Goal: Transaction & Acquisition: Purchase product/service

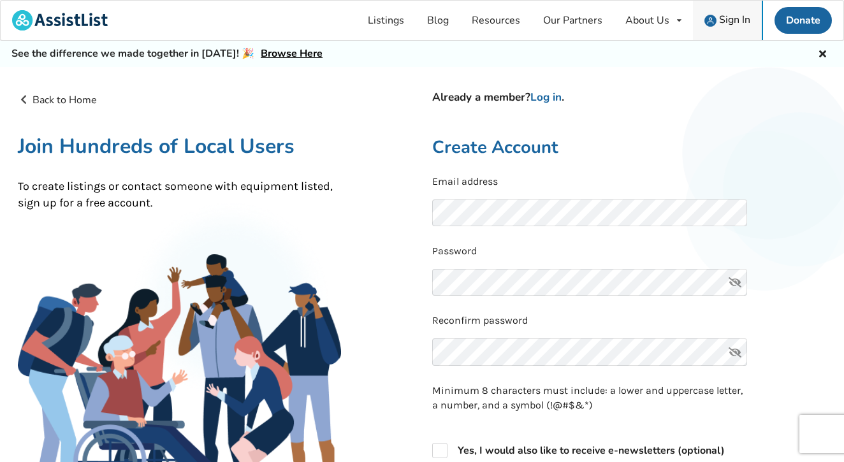
click at [730, 24] on span "Sign In" at bounding box center [734, 20] width 31 height 14
click at [709, 18] on img at bounding box center [710, 21] width 12 height 12
click at [737, 15] on span "Sign In" at bounding box center [734, 20] width 31 height 14
click at [709, 22] on img at bounding box center [710, 21] width 12 height 12
click at [709, 21] on img at bounding box center [710, 21] width 12 height 12
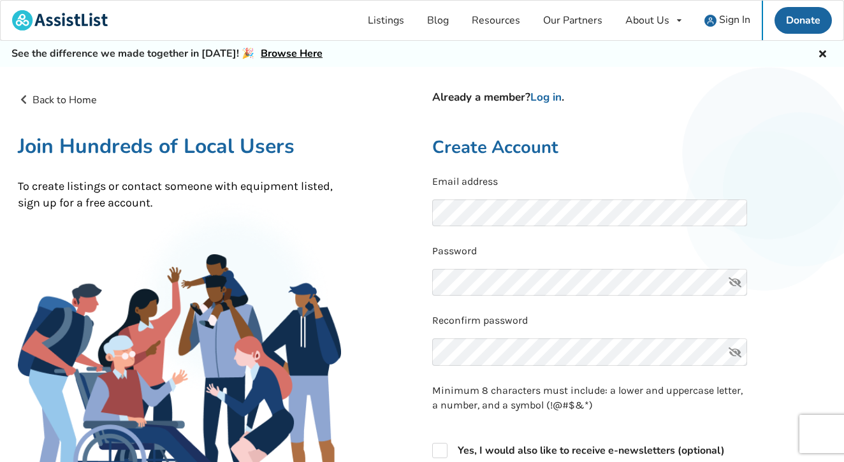
click at [820, 55] on icon at bounding box center [823, 52] width 12 height 10
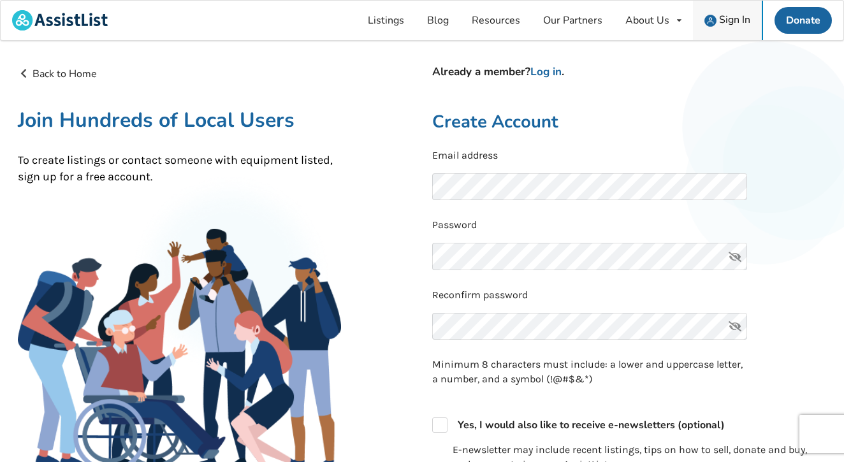
click at [727, 18] on span "Sign In" at bounding box center [734, 20] width 31 height 14
click at [727, 19] on span "Sign In" at bounding box center [734, 20] width 31 height 14
click at [555, 74] on link "Log in" at bounding box center [545, 71] width 31 height 15
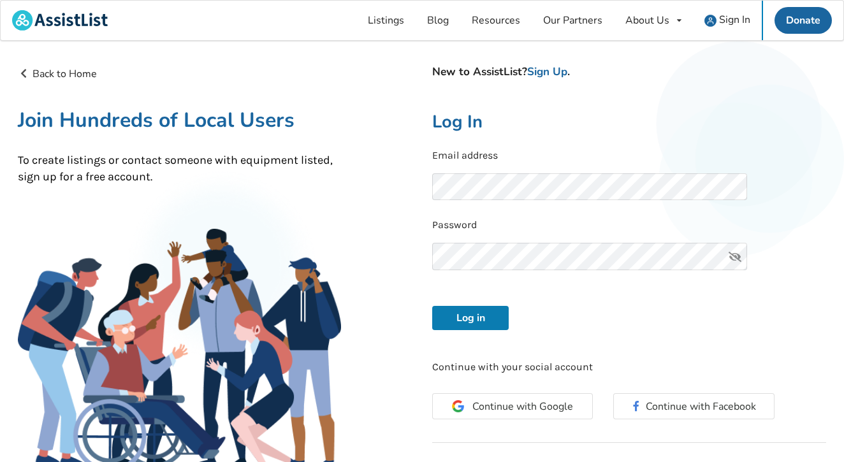
click at [476, 321] on button "Log in" at bounding box center [470, 318] width 76 height 24
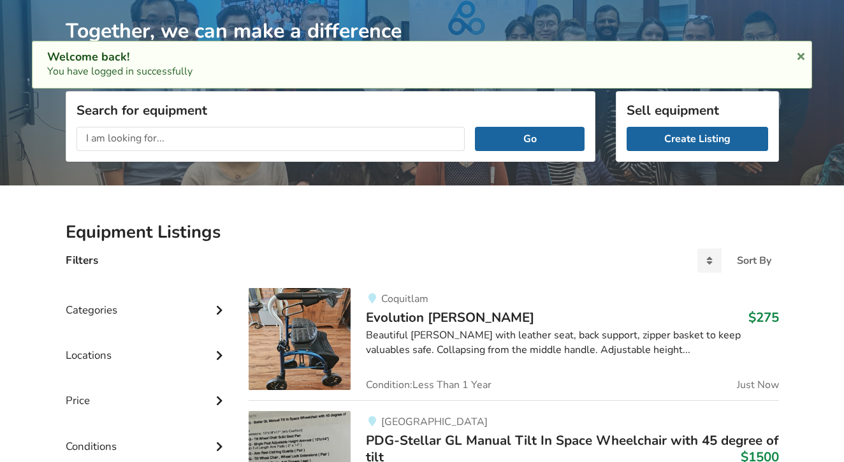
scroll to position [55, 0]
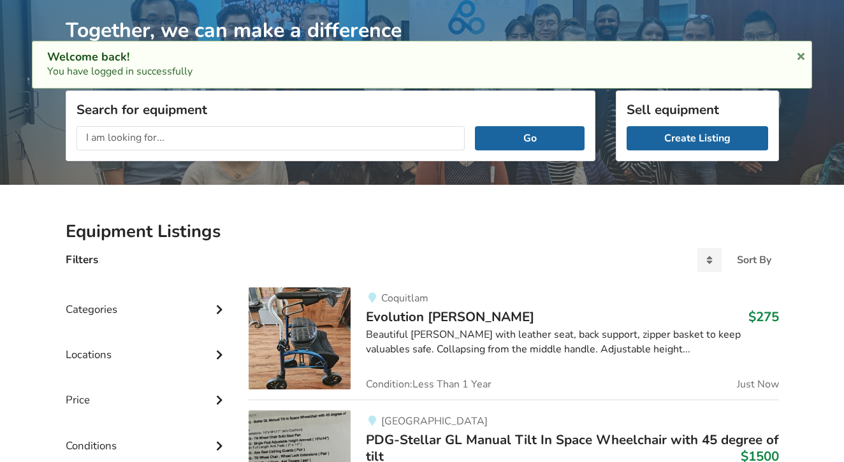
click at [249, 140] on input "text" at bounding box center [270, 138] width 389 height 24
click at [203, 144] on input "text" at bounding box center [270, 138] width 389 height 24
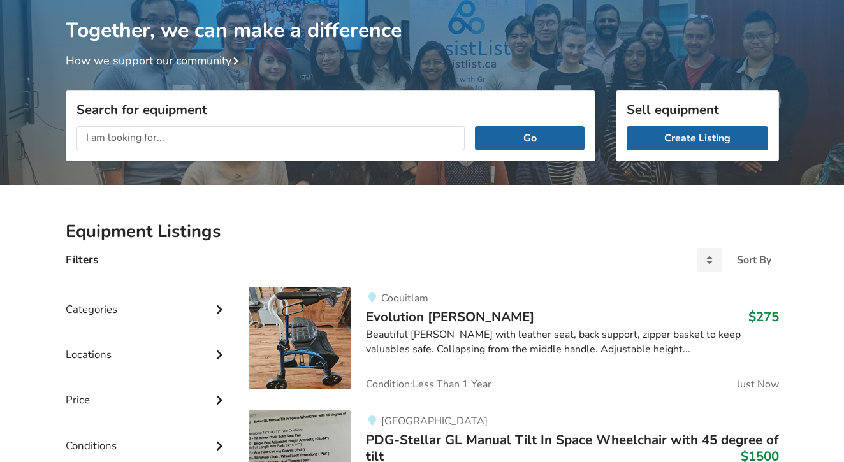
type input "c"
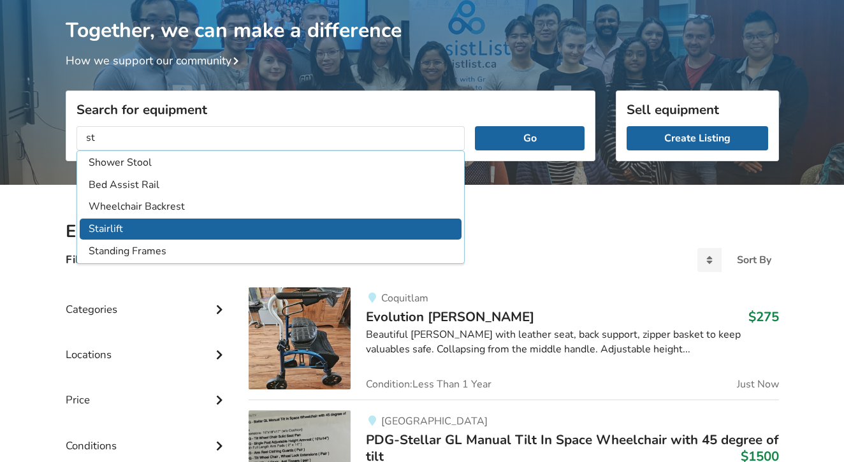
click at [151, 223] on li "Stairlift" at bounding box center [271, 229] width 382 height 21
type input "Stairlift"
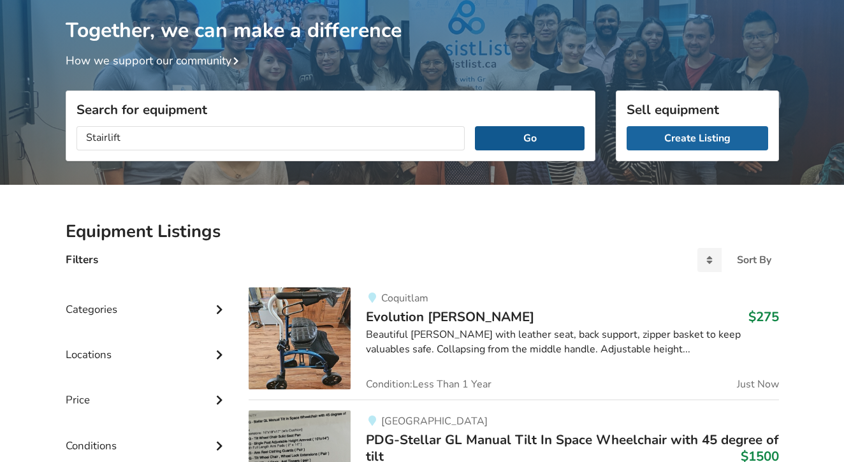
click at [530, 137] on button "Go" at bounding box center [529, 138] width 109 height 24
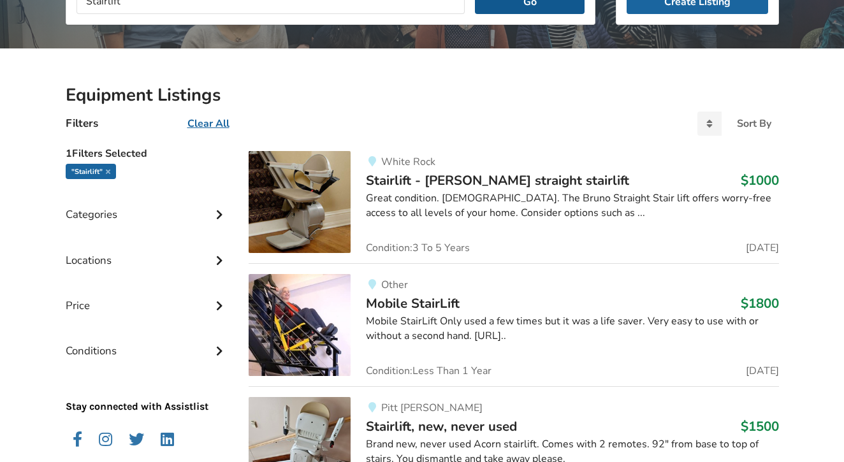
scroll to position [198, 0]
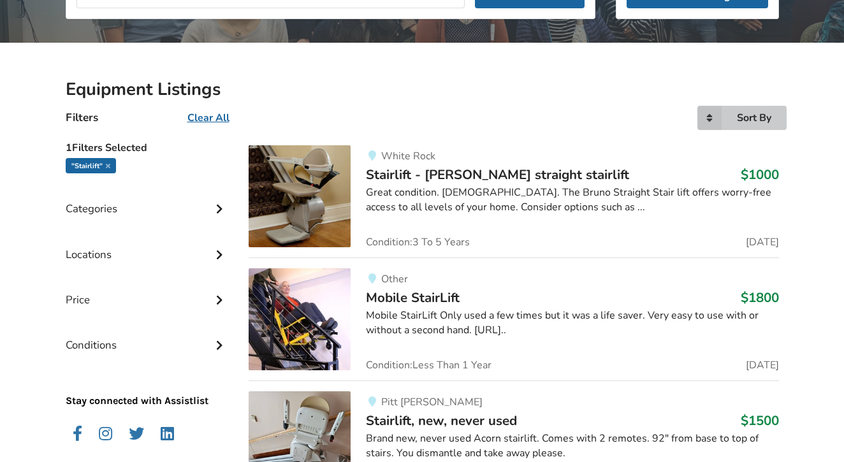
click at [704, 119] on icon at bounding box center [709, 118] width 24 height 24
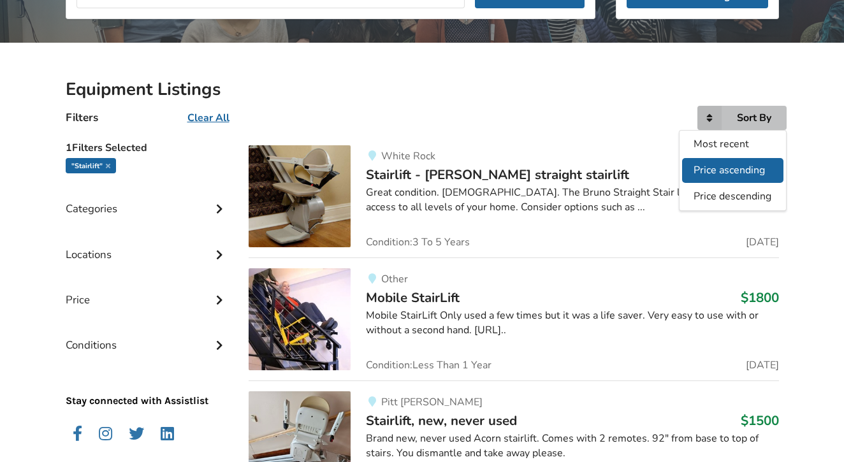
click at [702, 169] on span "Price ascending" at bounding box center [729, 170] width 71 height 14
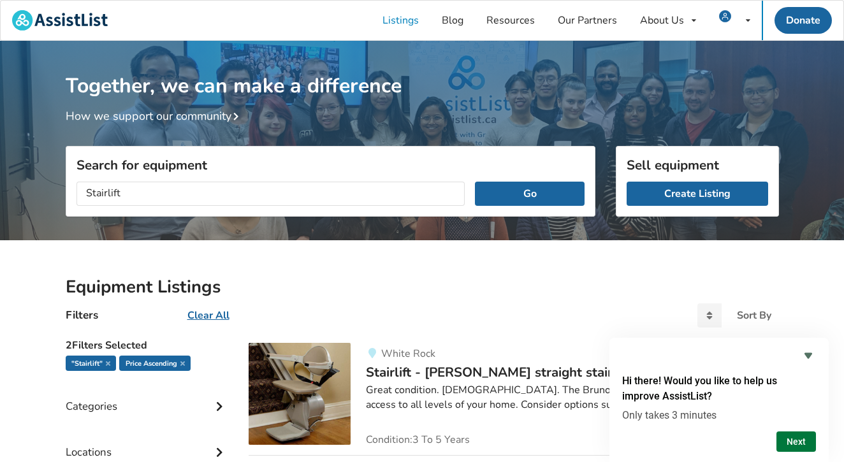
click at [785, 438] on button "Next" at bounding box center [796, 442] width 40 height 20
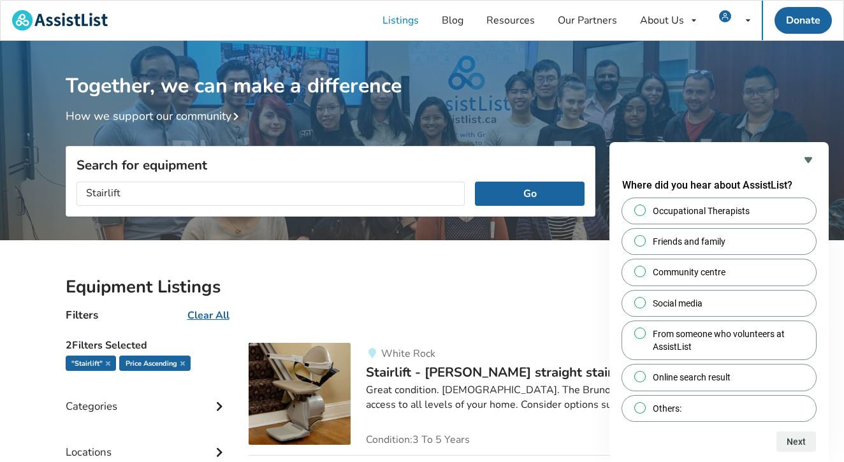
click at [592, 89] on h1 "Together, we can make a difference" at bounding box center [422, 70] width 713 height 58
click at [674, 406] on span "Others:" at bounding box center [667, 408] width 29 height 13
click at [644, 406] on input "Others:" at bounding box center [640, 407] width 8 height 8
radio input "true"
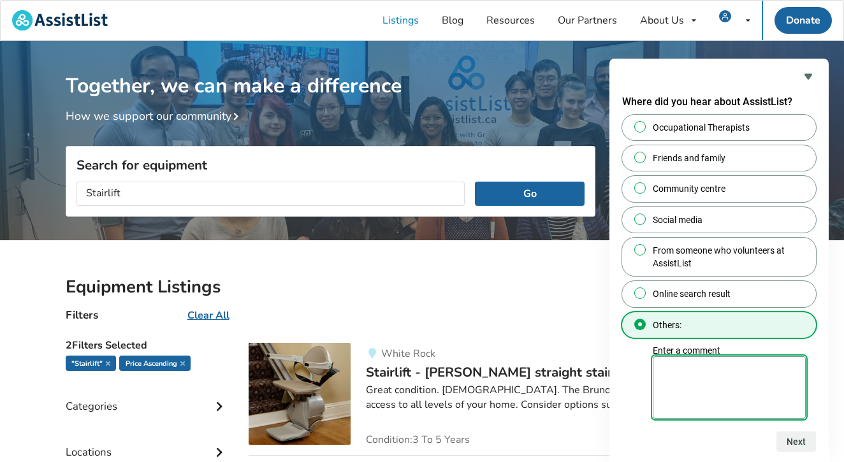
click at [699, 389] on textarea "Enter a comment" at bounding box center [729, 387] width 153 height 62
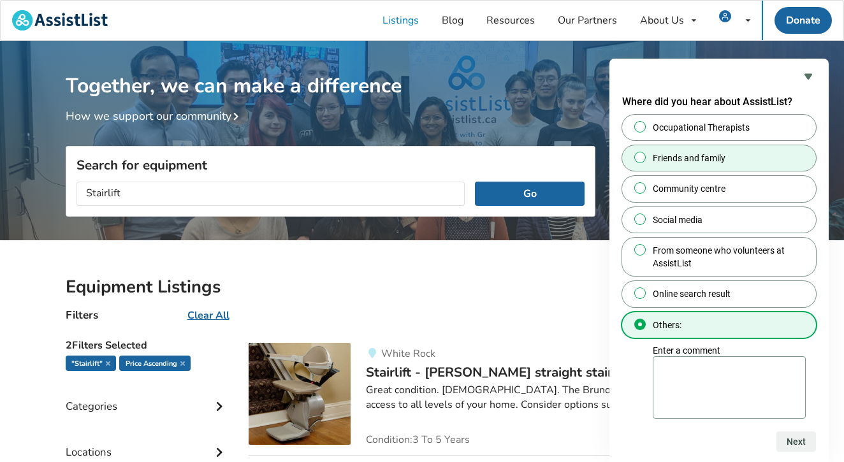
click at [686, 155] on span "Friends and family" at bounding box center [689, 158] width 73 height 13
click at [644, 155] on input "Friends and family" at bounding box center [640, 157] width 8 height 8
radio input "true"
radio input "false"
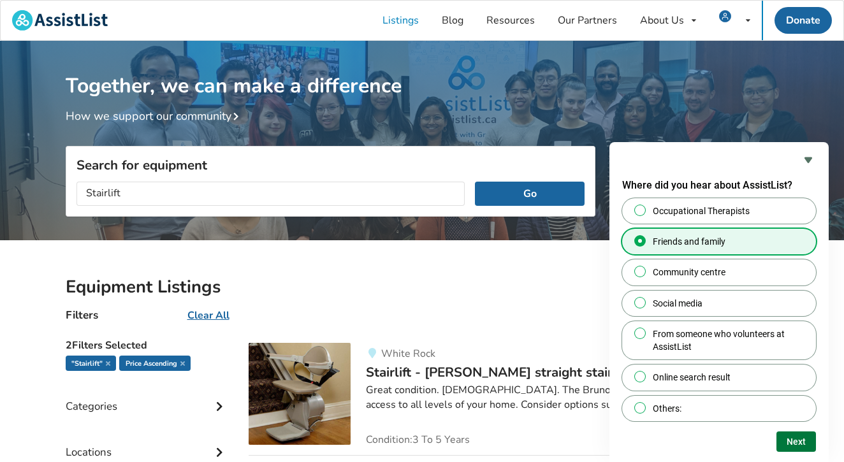
click at [780, 439] on button "Next" at bounding box center [796, 442] width 40 height 20
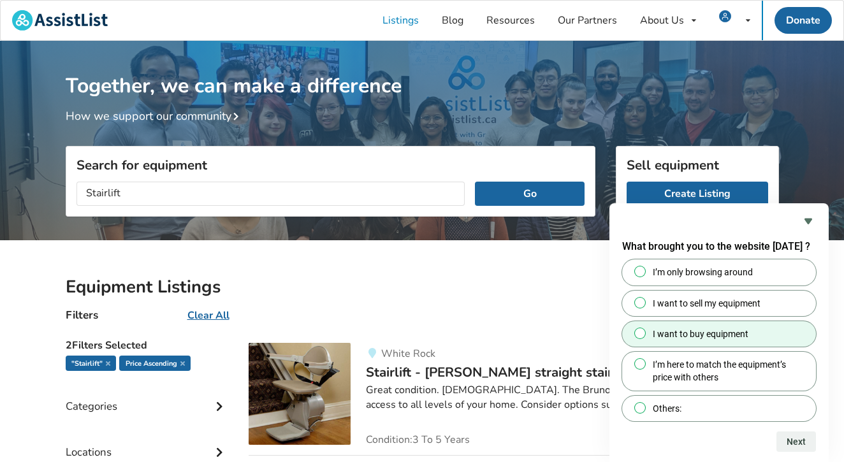
click at [699, 335] on span "I want to buy equipment" at bounding box center [701, 334] width 96 height 13
click at [644, 335] on input "I want to buy equipment" at bounding box center [640, 333] width 8 height 8
radio input "true"
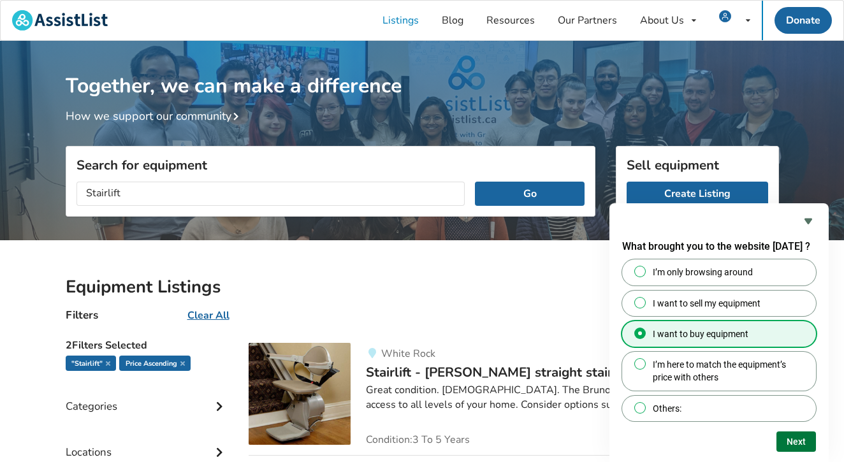
click at [792, 441] on button "Next" at bounding box center [796, 442] width 40 height 20
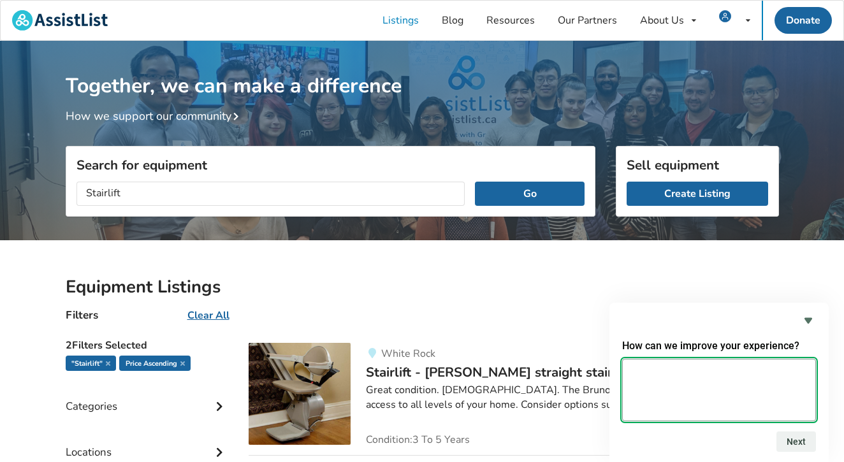
click at [653, 378] on textarea at bounding box center [719, 390] width 194 height 62
type textarea "na"
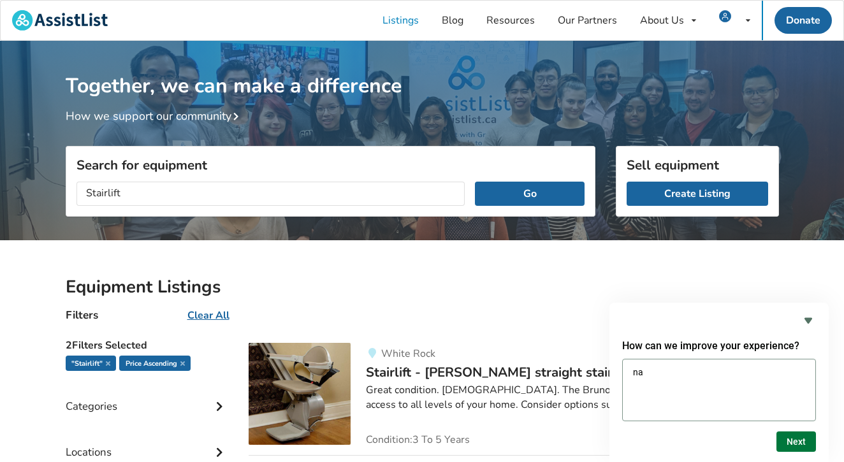
click at [801, 439] on button "Next" at bounding box center [796, 442] width 40 height 20
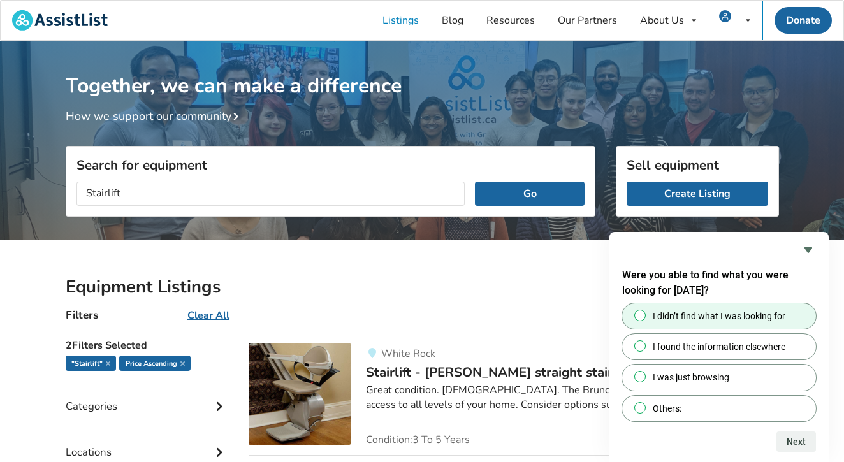
click at [750, 311] on span "I didn’t find what I was looking for" at bounding box center [719, 316] width 133 height 13
click at [644, 311] on input "I didn’t find what I was looking for" at bounding box center [640, 315] width 8 height 8
radio input "true"
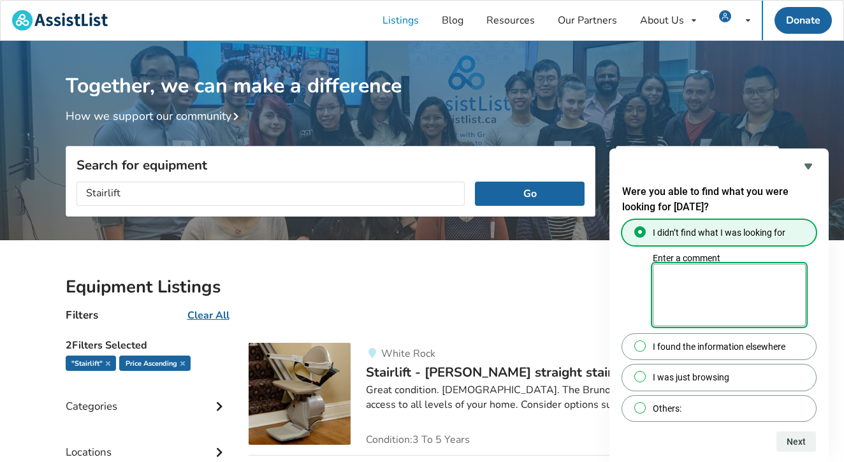
click at [730, 291] on textarea "Enter a comment" at bounding box center [729, 295] width 153 height 62
type textarea "a"
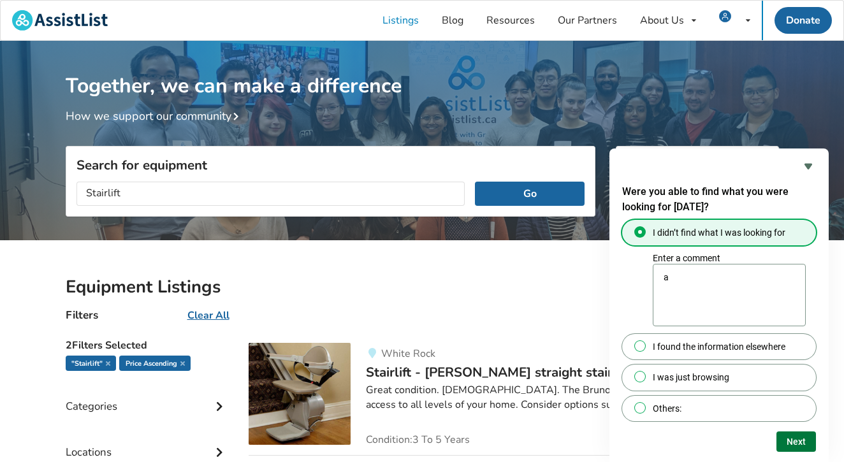
click at [790, 444] on button "Next" at bounding box center [796, 442] width 40 height 20
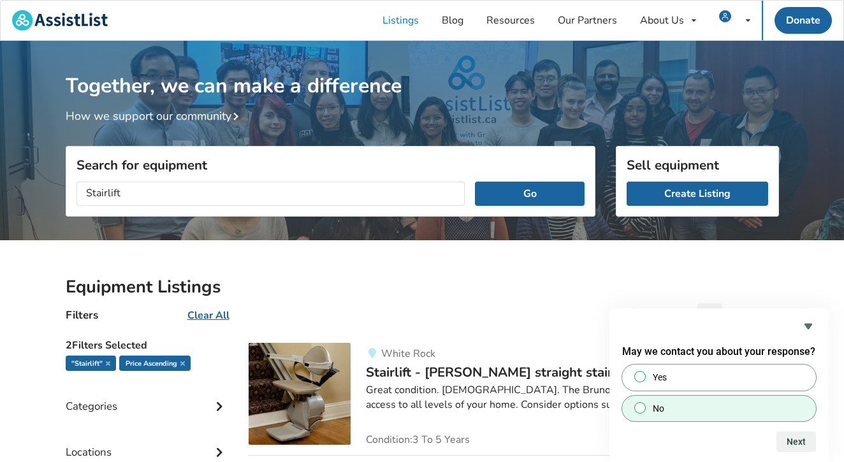
click at [716, 403] on label "No" at bounding box center [719, 408] width 194 height 25
click at [644, 403] on input "No" at bounding box center [640, 407] width 8 height 8
radio input "true"
click at [795, 444] on button "Next" at bounding box center [796, 442] width 40 height 20
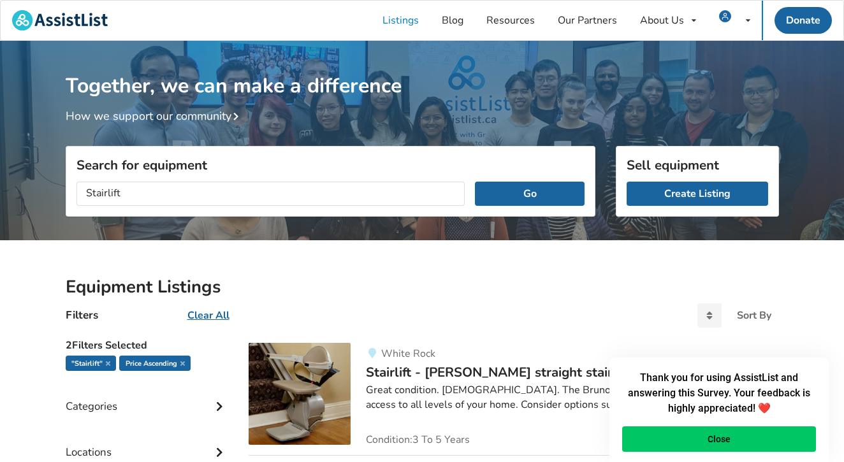
click at [764, 458] on div "Thank you for using AssistList and answering this Survey. Your feedback is high…" at bounding box center [718, 410] width 219 height 105
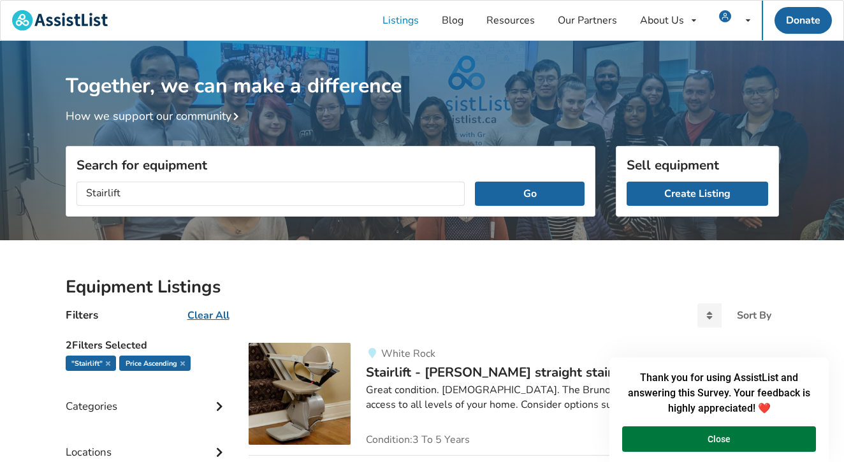
click at [764, 444] on button "Close" at bounding box center [719, 438] width 194 height 25
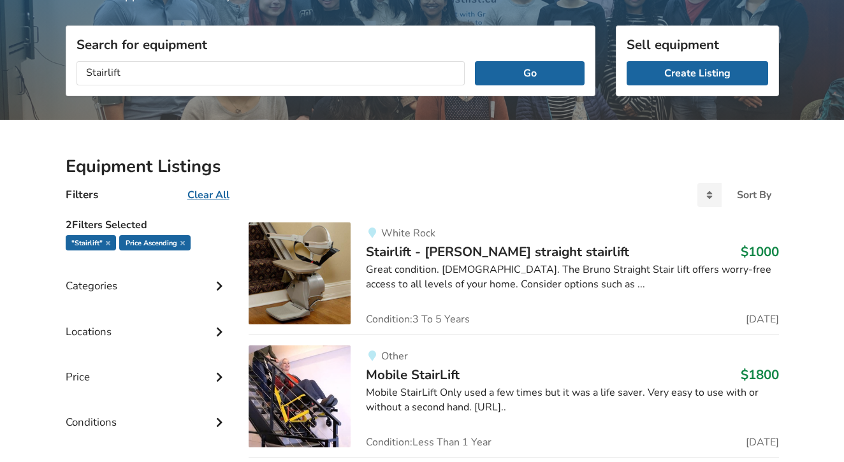
scroll to position [119, 0]
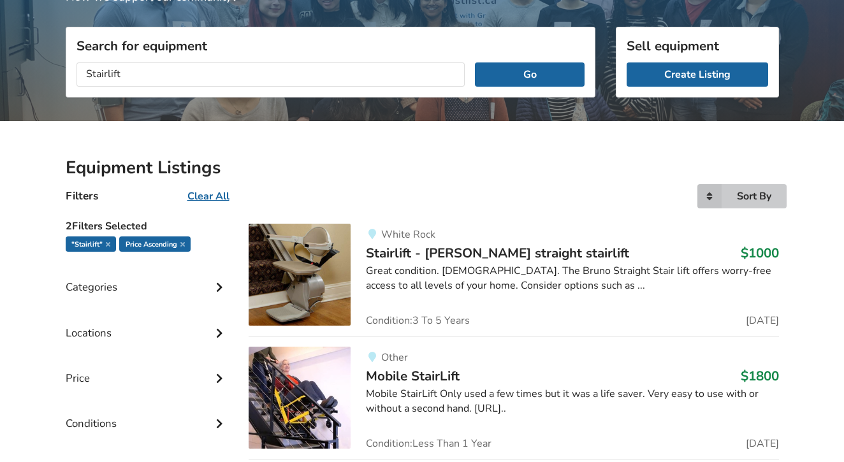
click at [739, 198] on div "Sort By" at bounding box center [754, 196] width 34 height 10
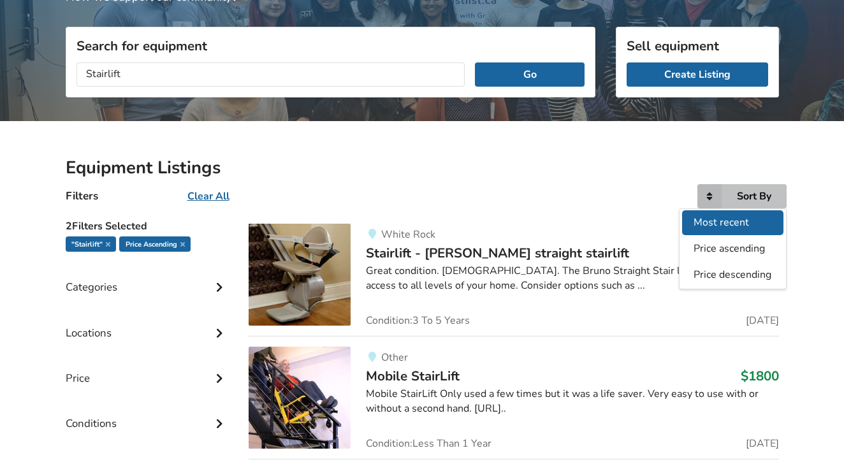
click at [720, 225] on span "Most recent" at bounding box center [721, 222] width 55 height 14
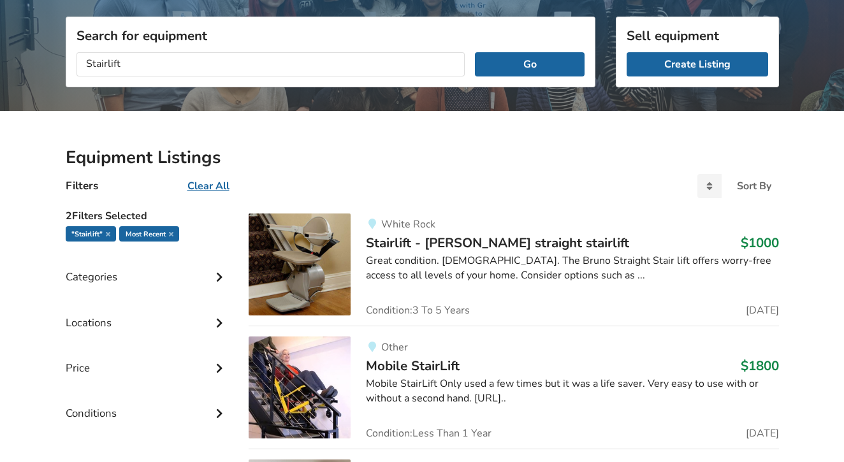
scroll to position [132, 0]
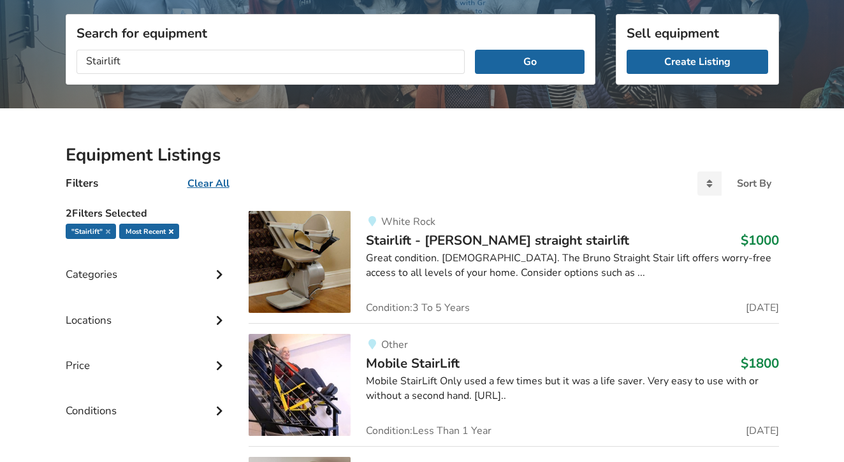
click at [170, 229] on icon at bounding box center [171, 231] width 4 height 6
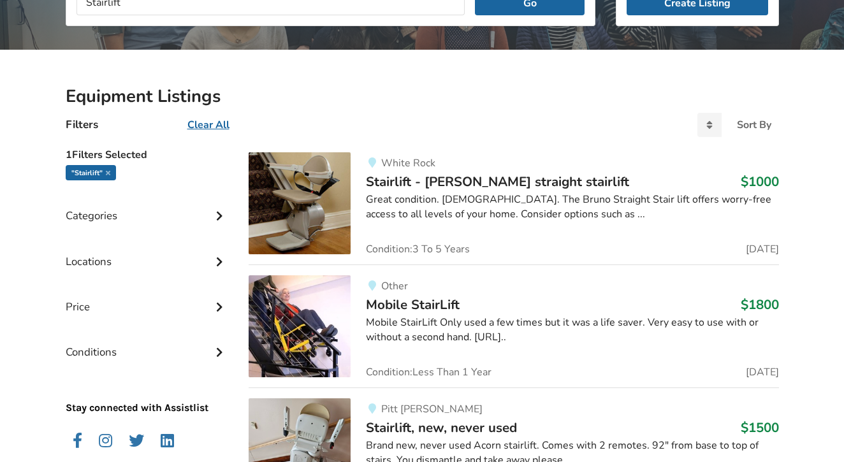
scroll to position [194, 0]
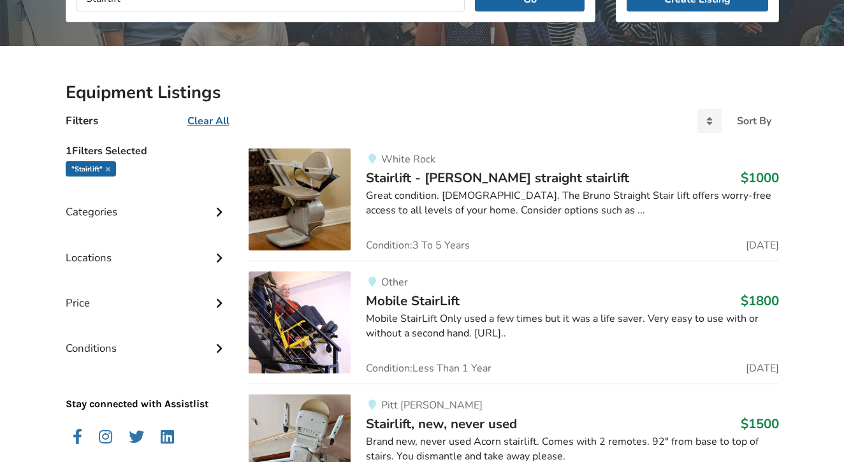
click at [219, 298] on icon at bounding box center [219, 301] width 13 height 11
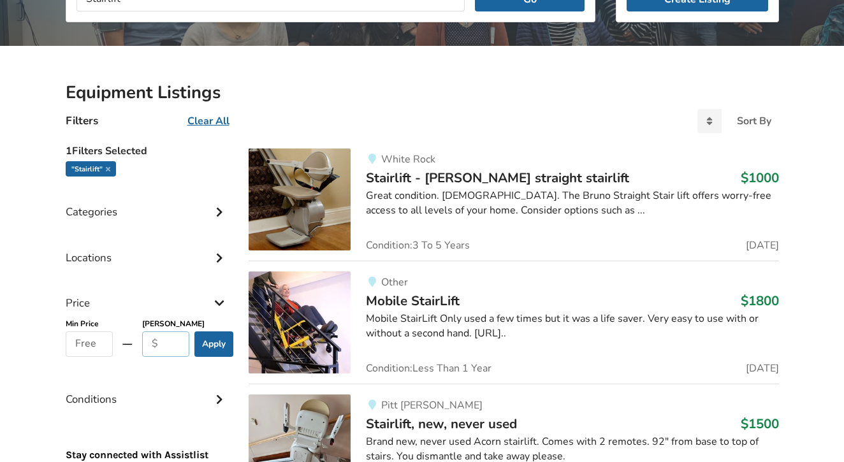
click at [169, 342] on input "text" at bounding box center [166, 343] width 48 height 25
type input "500"
click at [222, 348] on button "Apply" at bounding box center [213, 343] width 39 height 25
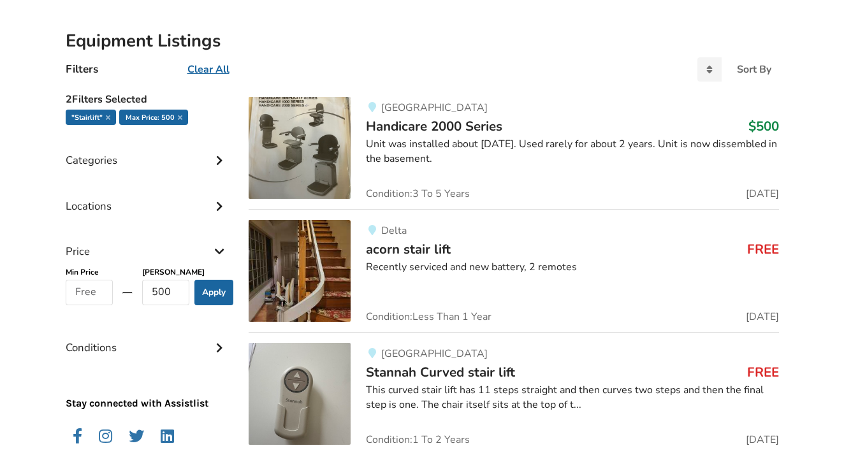
scroll to position [243, 0]
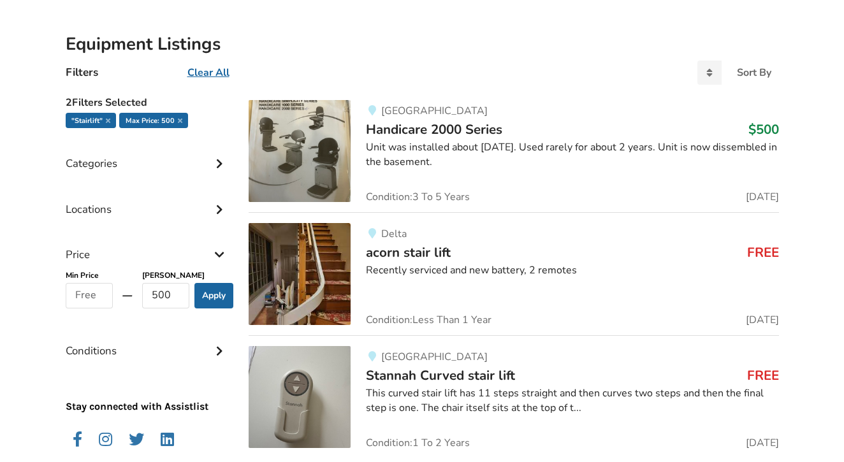
click at [459, 148] on div "Unit was installed about [DATE]. Used rarely for about 2 years. Unit is now dis…" at bounding box center [572, 154] width 412 height 29
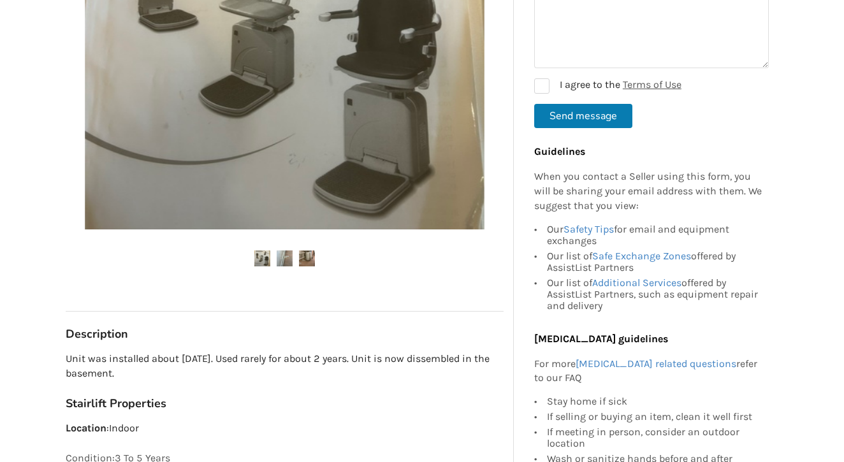
scroll to position [379, 0]
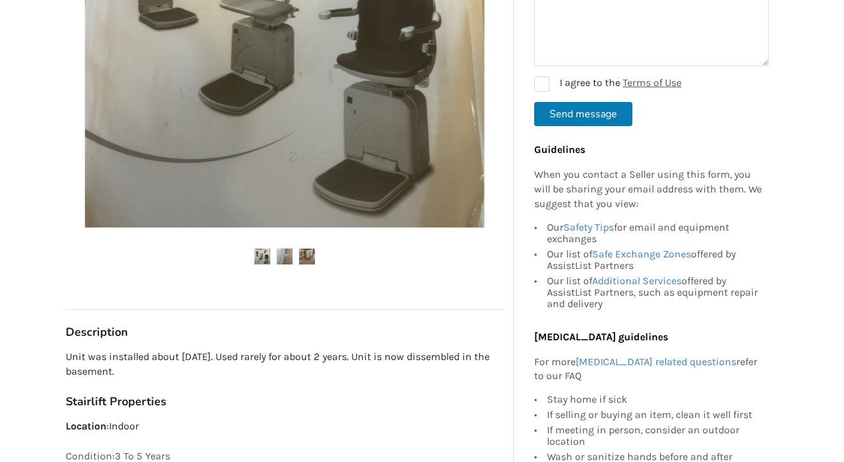
click at [281, 254] on img at bounding box center [285, 257] width 16 height 16
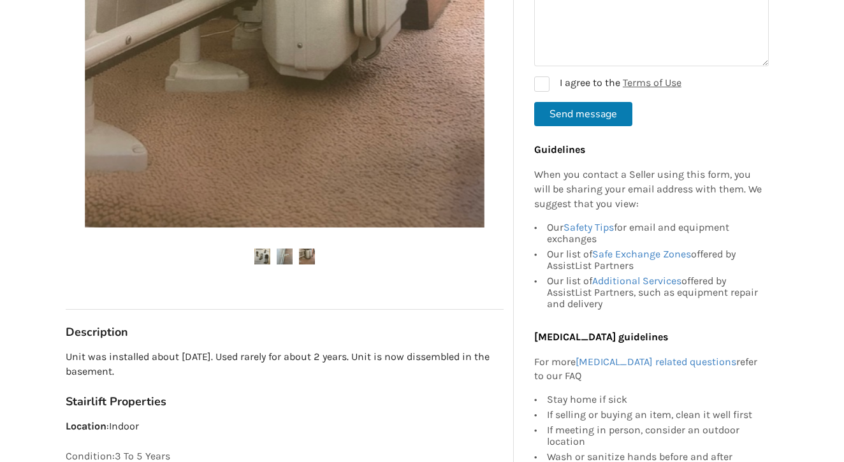
click at [309, 254] on img at bounding box center [307, 257] width 16 height 16
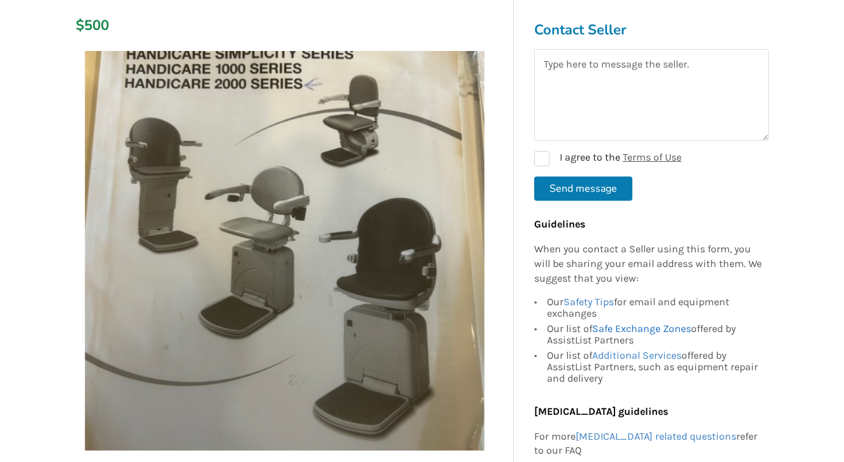
scroll to position [154, 0]
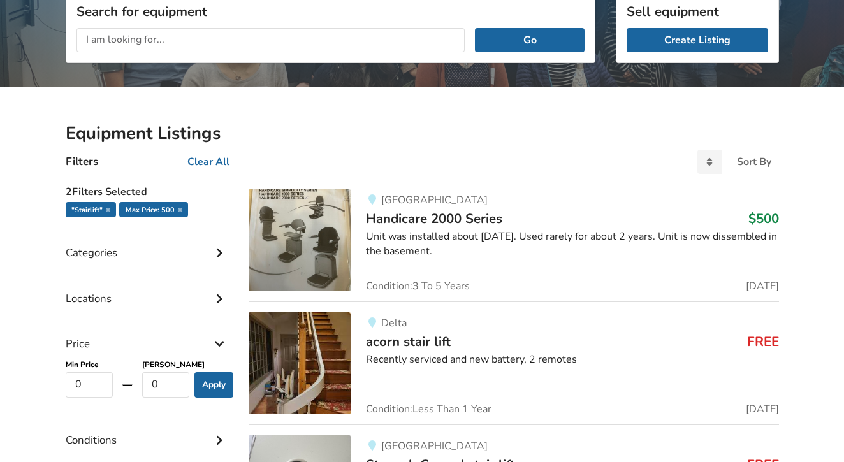
type input "500"
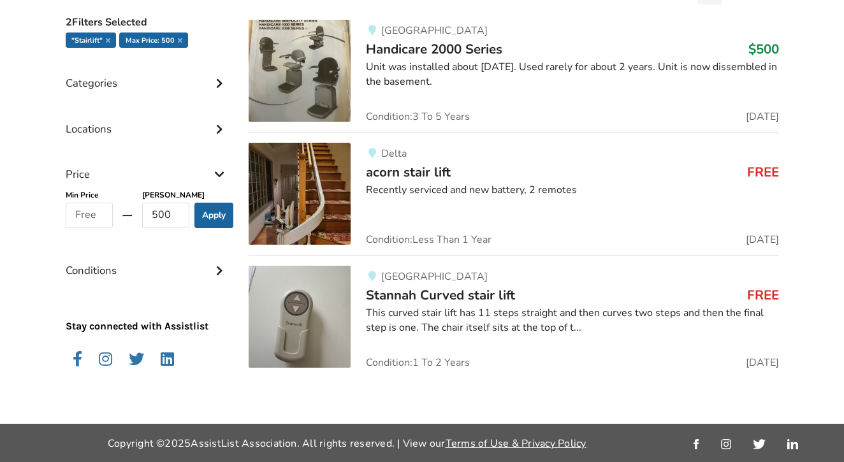
scroll to position [323, 0]
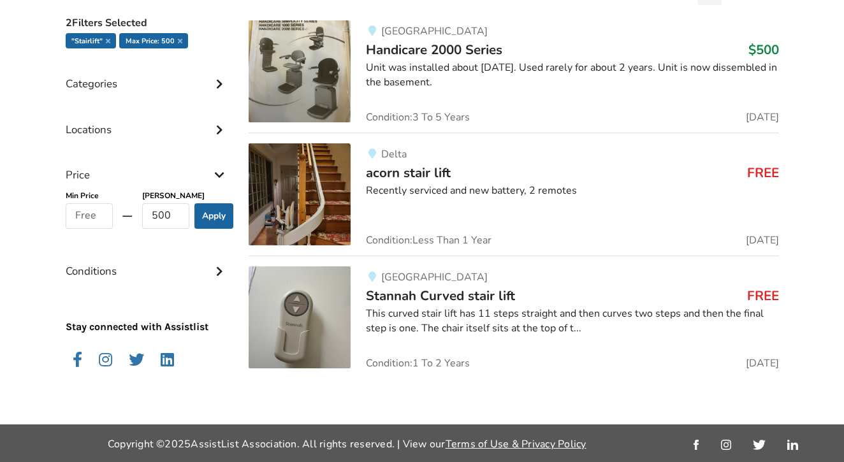
scroll to position [194, 0]
